Goal: Information Seeking & Learning: Learn about a topic

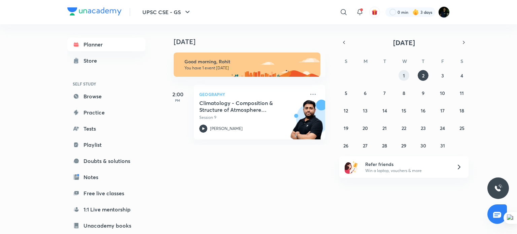
click at [404, 77] on abbr "1" at bounding box center [404, 75] width 2 height 6
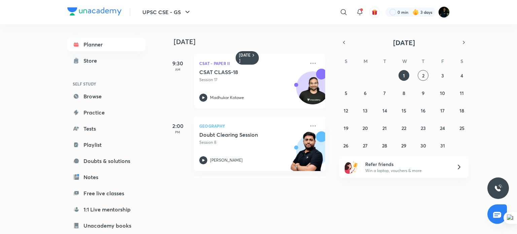
click at [205, 95] on icon at bounding box center [203, 98] width 8 height 8
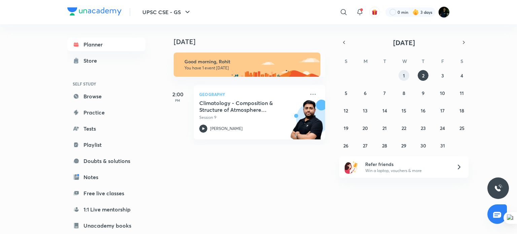
click at [406, 71] on button "1" at bounding box center [404, 75] width 11 height 11
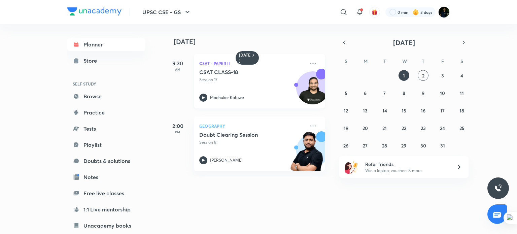
click at [206, 99] on icon at bounding box center [203, 98] width 8 height 8
